Goal: Transaction & Acquisition: Purchase product/service

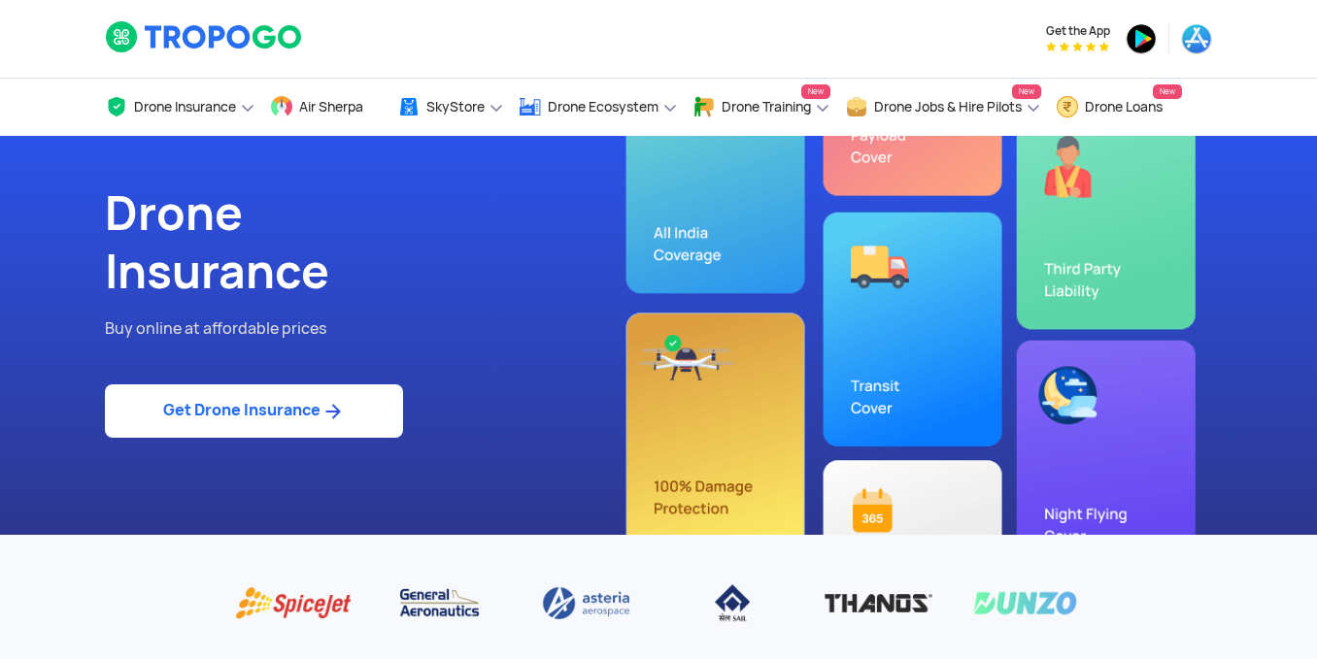
click at [272, 411] on link "Get Drone Insurance" at bounding box center [254, 410] width 298 height 53
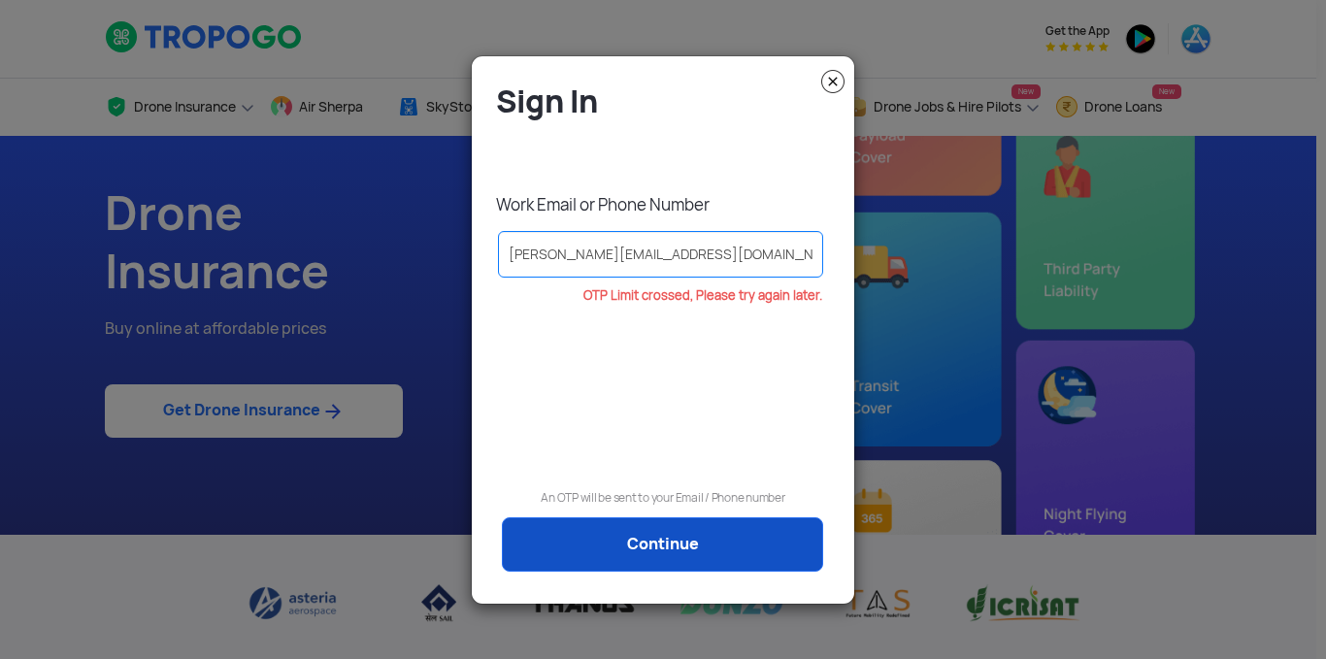
click at [693, 552] on link "Continue" at bounding box center [662, 544] width 321 height 54
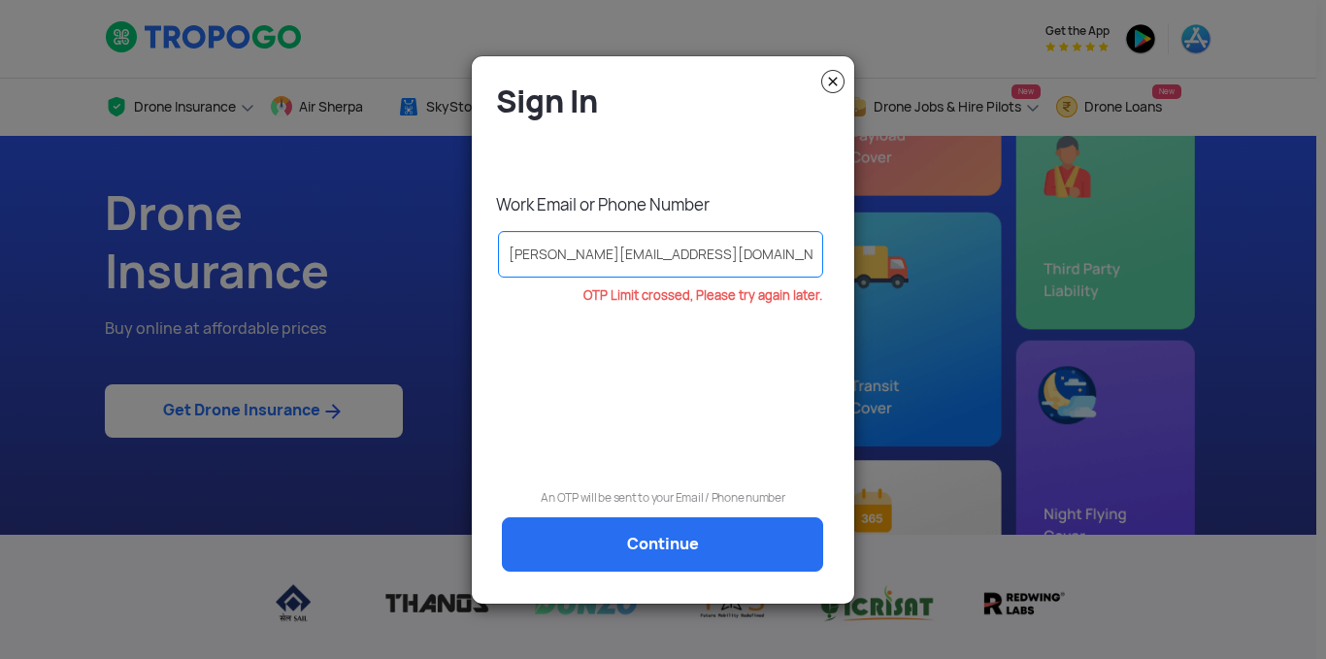
click at [743, 302] on p "OTP Limit crossed, Please try again later." at bounding box center [654, 296] width 336 height 14
drag, startPoint x: 760, startPoint y: 421, endPoint x: 780, endPoint y: 287, distance: 135.4
click at [761, 421] on div "OTP Limit crossed, Please try again later." at bounding box center [662, 364] width 353 height 150
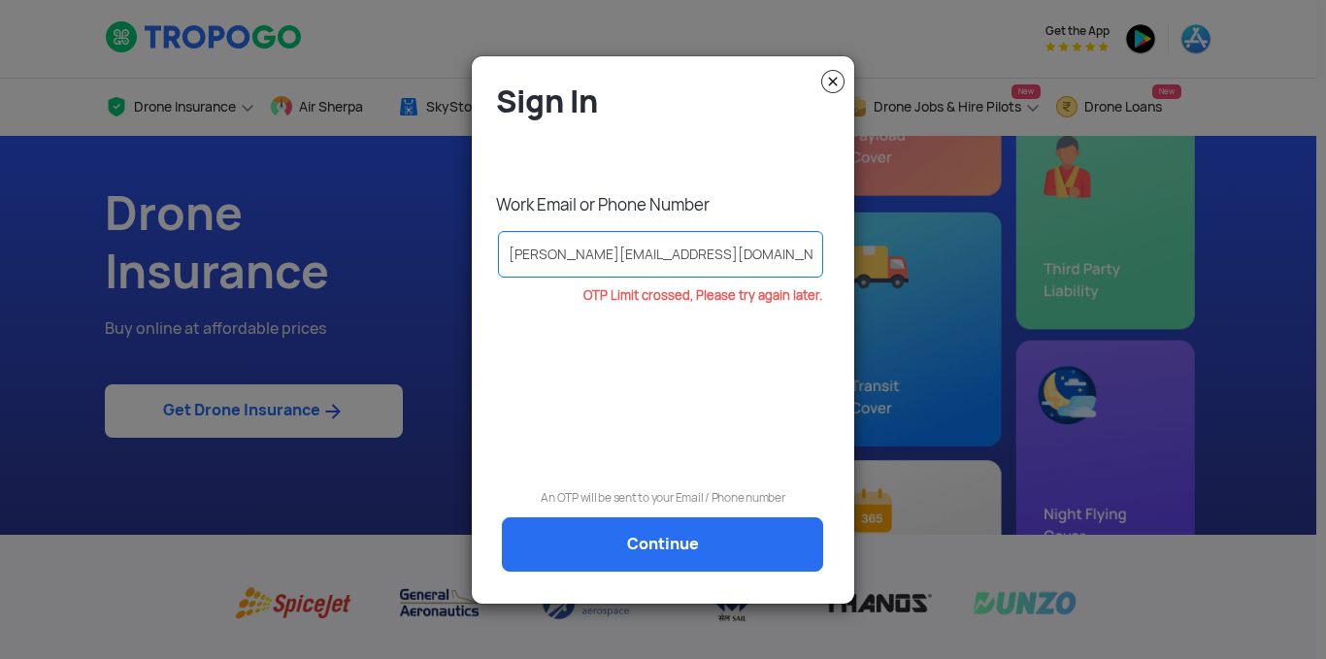
click at [828, 89] on img at bounding box center [832, 81] width 23 height 23
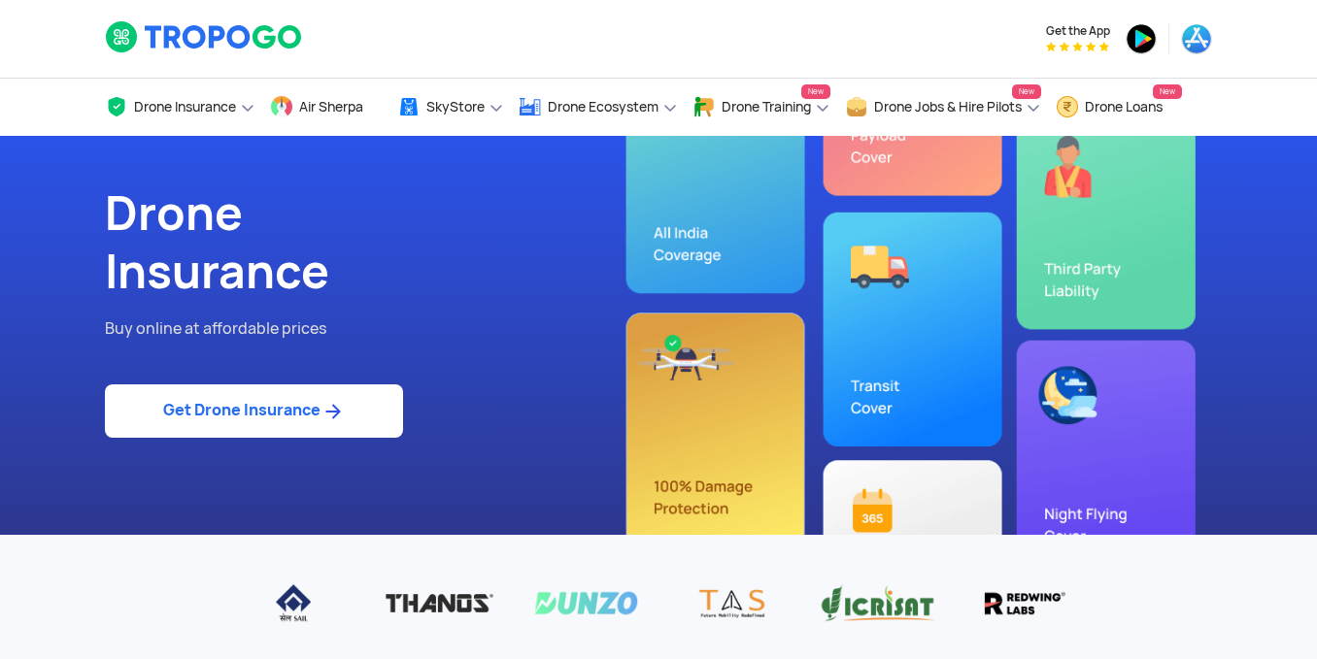
click at [272, 426] on link "Get Drone Insurance" at bounding box center [254, 410] width 298 height 53
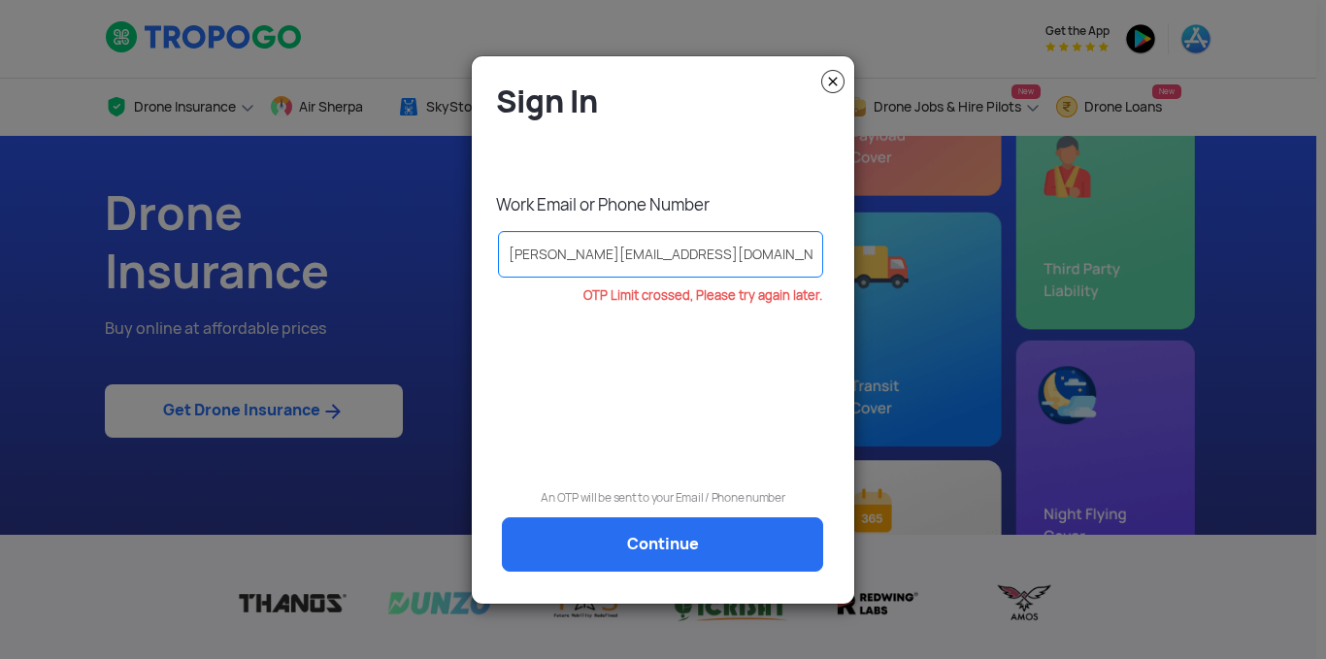
click at [556, 259] on input "[PERSON_NAME][EMAIL_ADDRESS][DOMAIN_NAME]" at bounding box center [660, 254] width 325 height 47
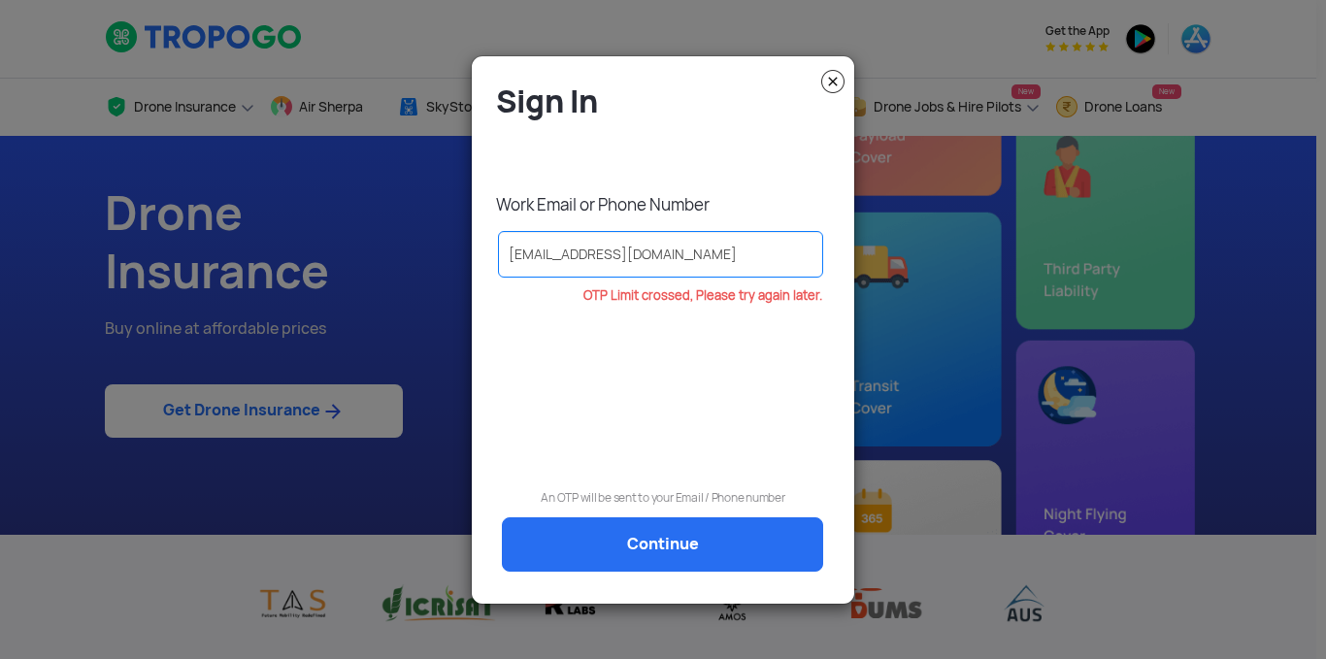
type input "[EMAIL_ADDRESS][DOMAIN_NAME]"
click at [609, 404] on div "OTP Limit crossed, Please try again later." at bounding box center [662, 364] width 353 height 150
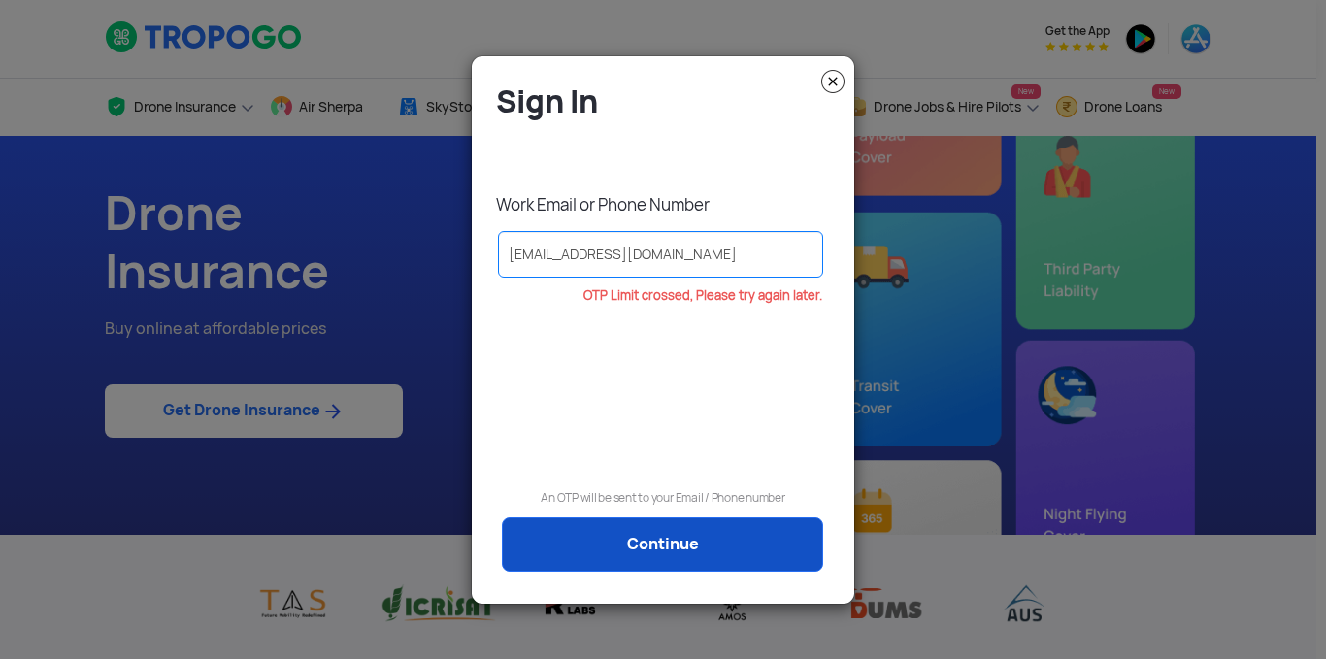
click at [660, 529] on link "Continue" at bounding box center [662, 544] width 321 height 54
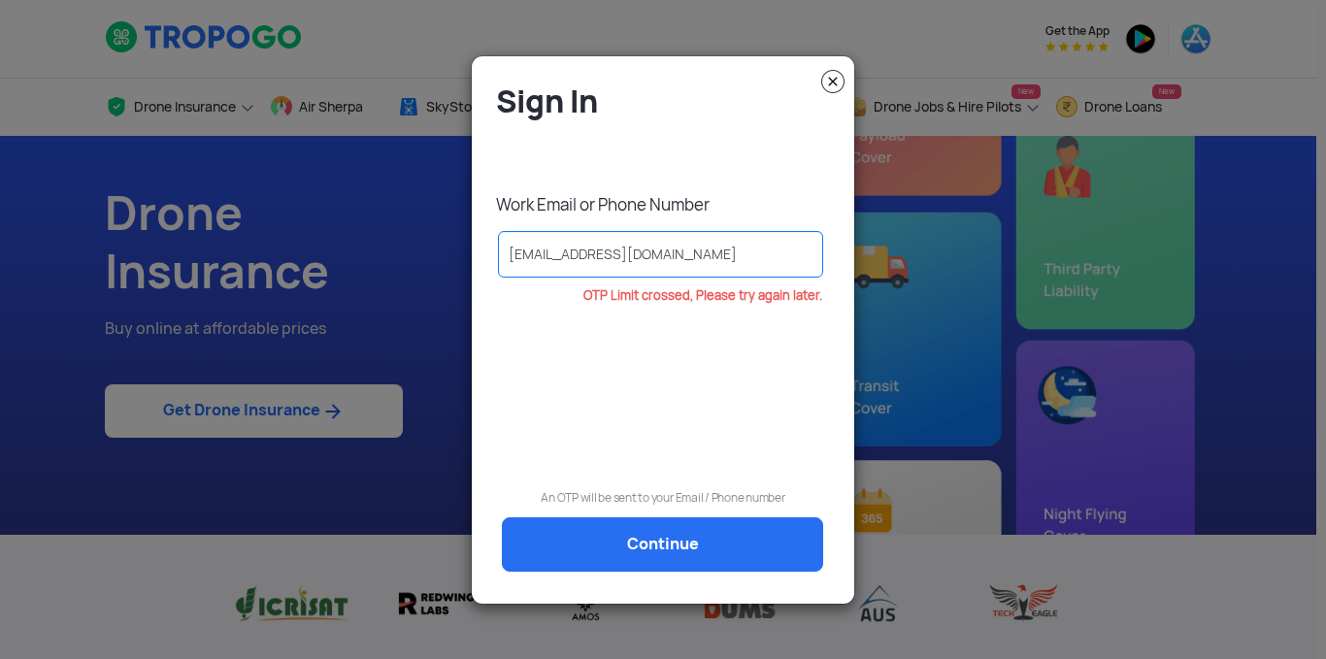
click at [830, 88] on img at bounding box center [832, 81] width 23 height 23
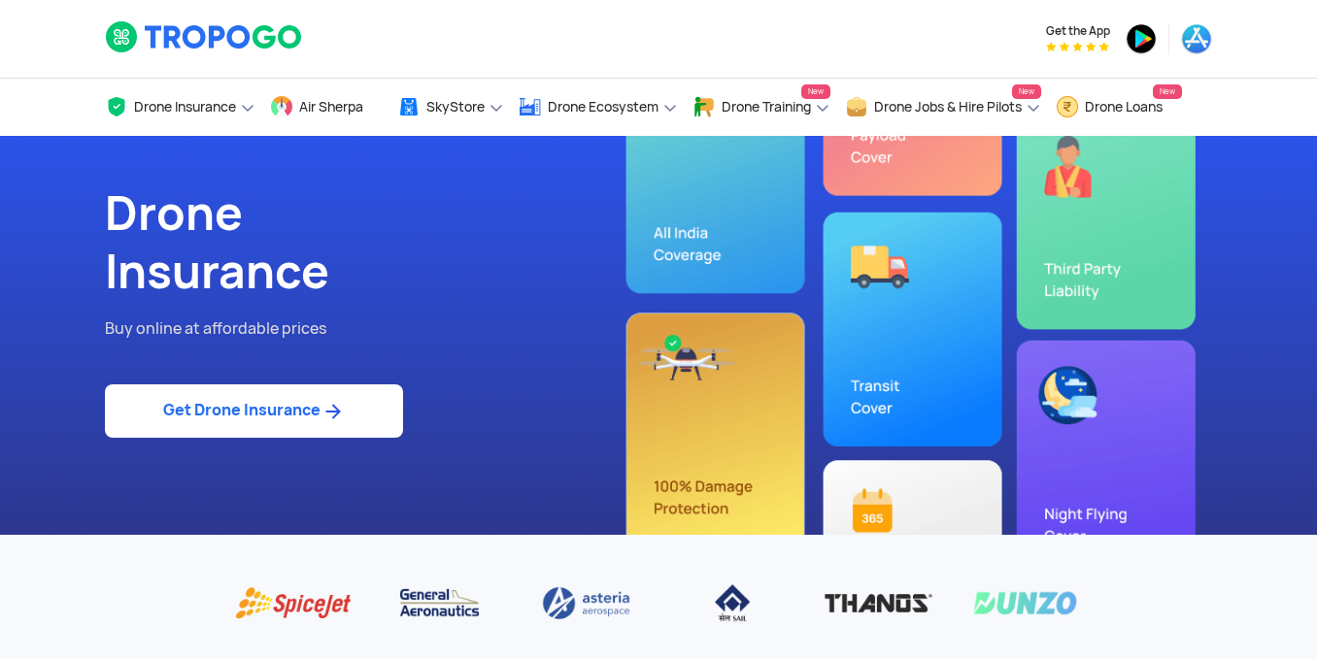
click at [230, 413] on link "Get Drone Insurance" at bounding box center [254, 410] width 298 height 53
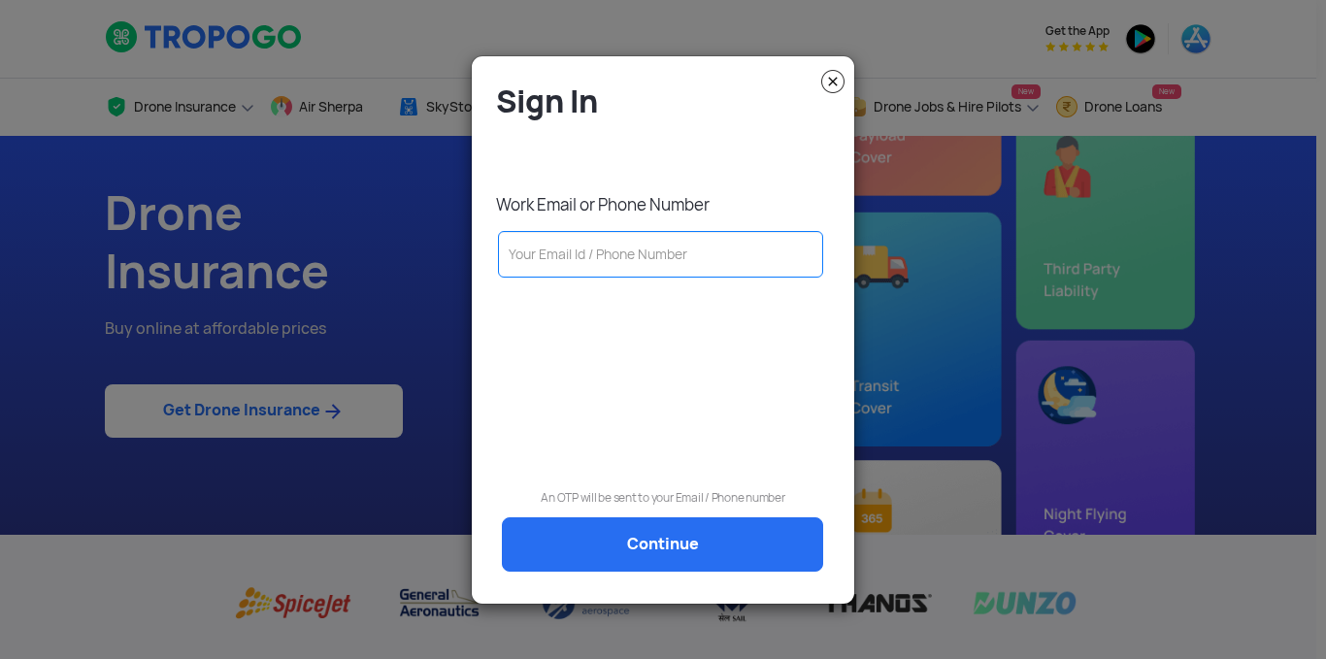
click at [642, 276] on input "text" at bounding box center [660, 254] width 325 height 47
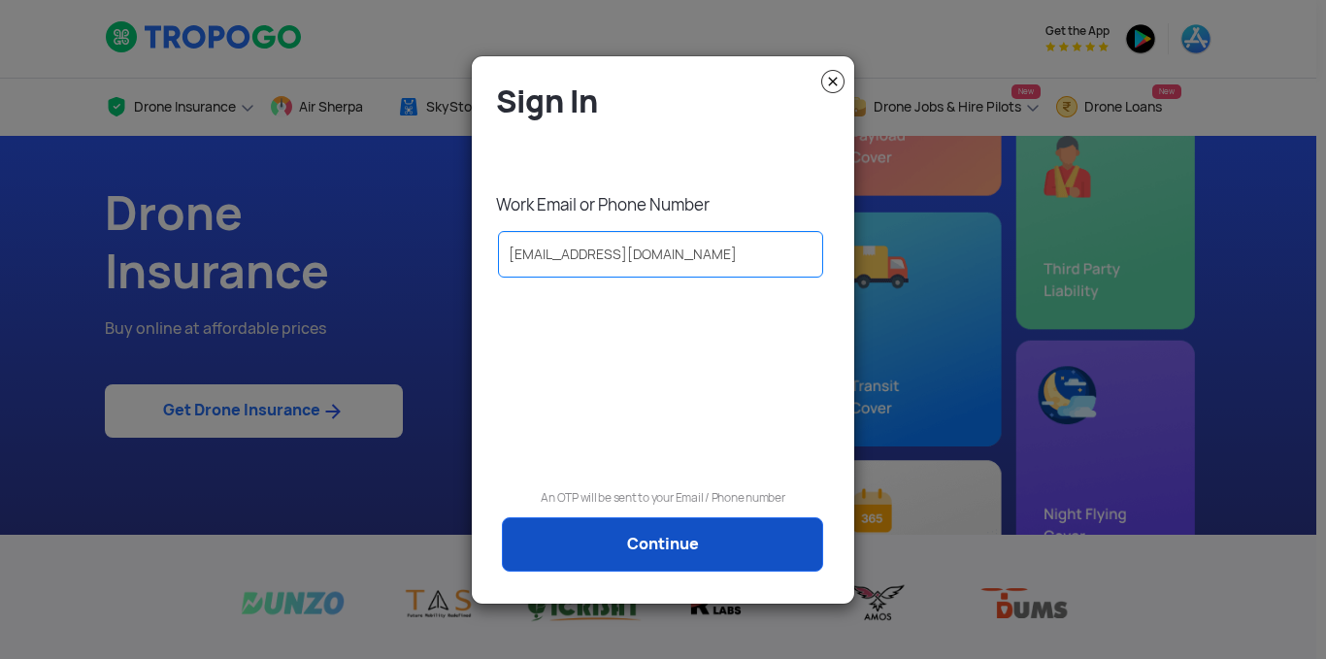
type input "[EMAIL_ADDRESS][DOMAIN_NAME]"
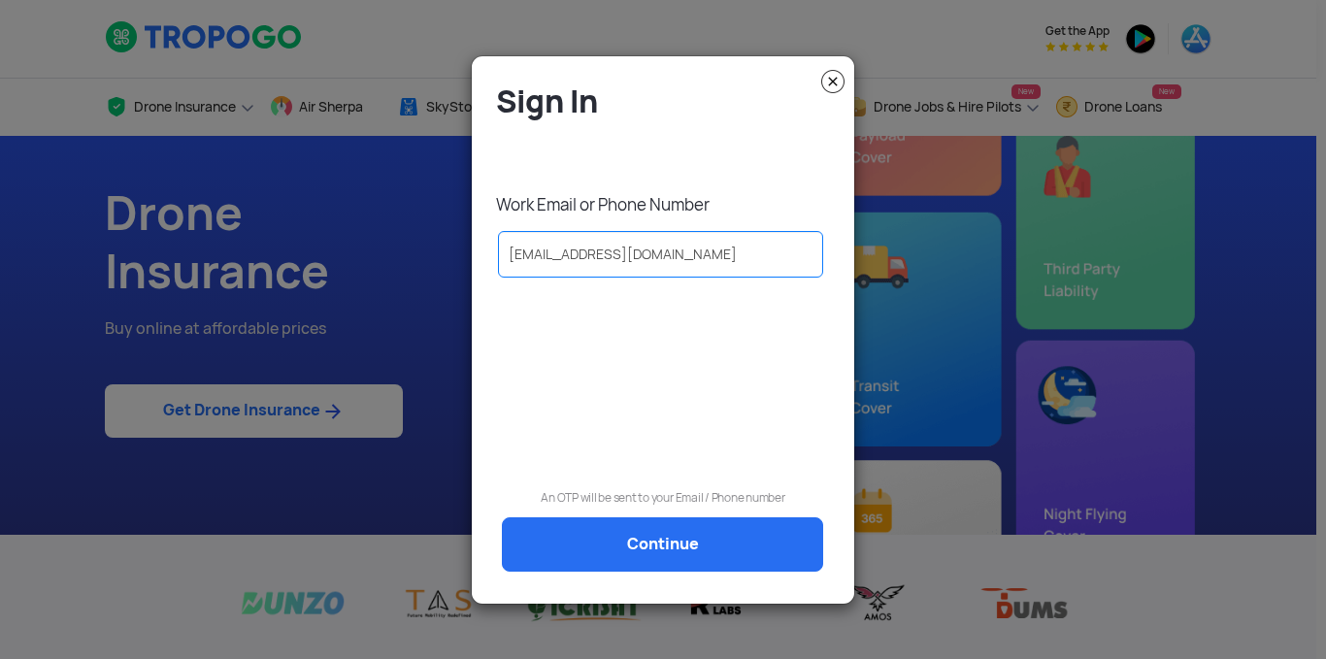
click at [601, 535] on link "Continue" at bounding box center [662, 544] width 321 height 54
